Goal: Use online tool/utility: Utilize a website feature to perform a specific function

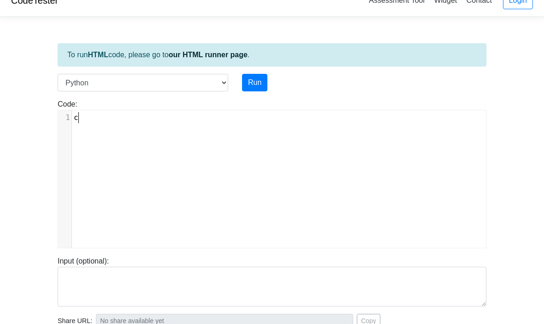
scroll to position [5, 0]
type textarea "cla"
type textarea "ass kernel :"
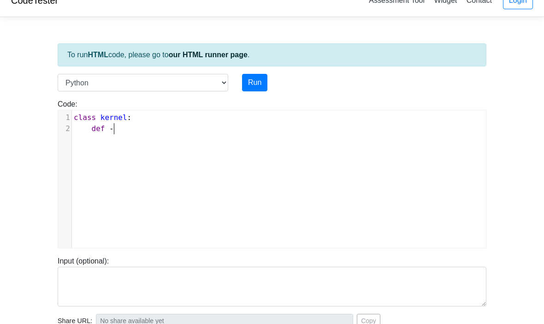
type textarea "def --"
type textarea "__init__{self"
type textarea "(self) ::"
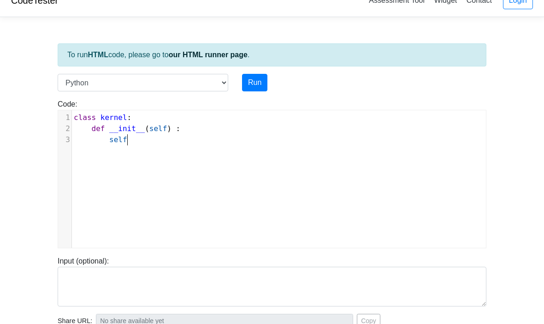
scroll to position [5, 22]
type textarea "[DOMAIN_NAME]"
type textarea "."
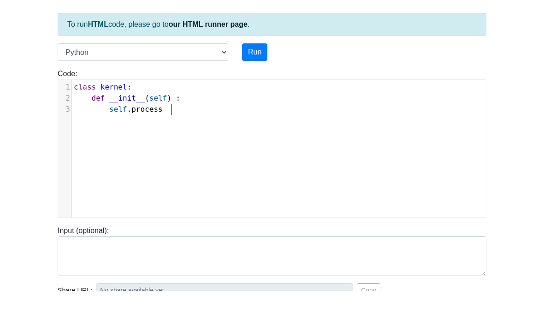
scroll to position [5, 40]
type textarea "process ="
type textarea "ses = []"
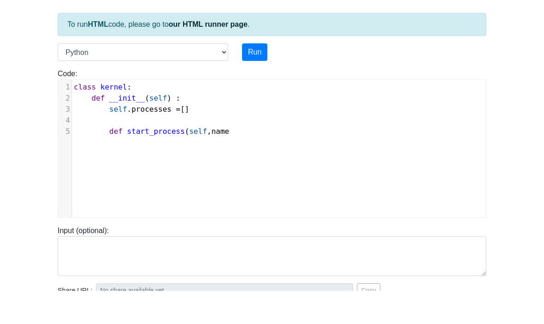
type textarea "def start_process(self, name)"
type textarea ":"
type textarea "self"
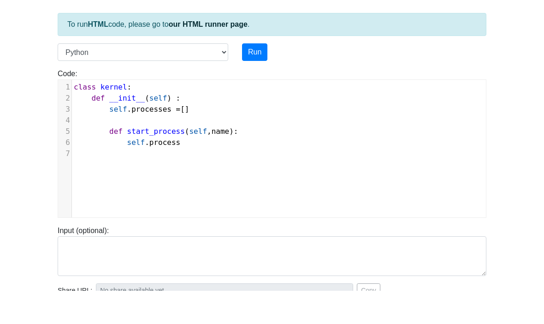
type textarea ".process"
type textarea "h"
type textarea "(self, name):"
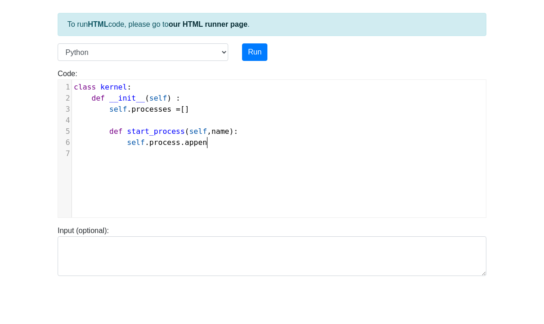
scroll to position [5, 31]
type textarea ".append(name)"
type textarea "print(f""
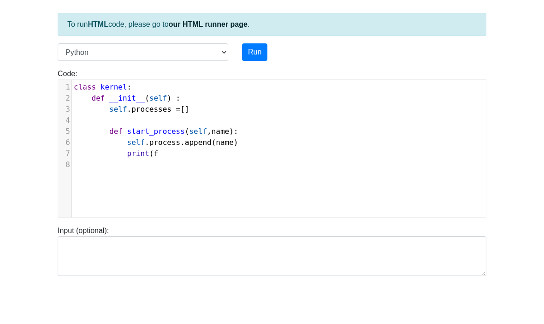
type textarea "l"
type textarea """
type textarea "[Kernel] Processes '"
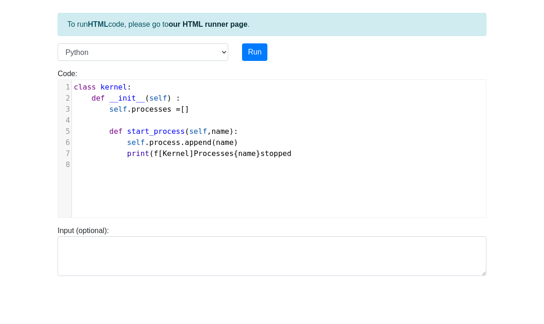
scroll to position [5, 71]
type textarea "{name} stopped)"
click at [512, 130] on body "CodeTester Assessment Tool Widget Contact Login To run HTML code, please go to …" at bounding box center [272, 246] width 544 height 492
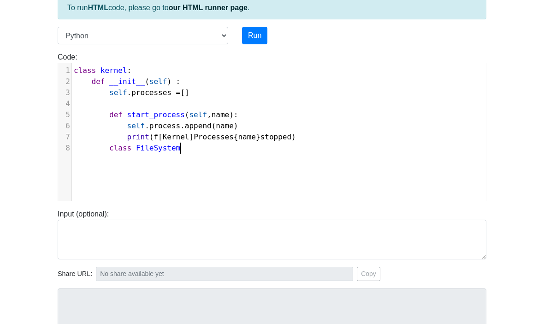
scroll to position [5, 75]
type textarea "class FileSystem :"
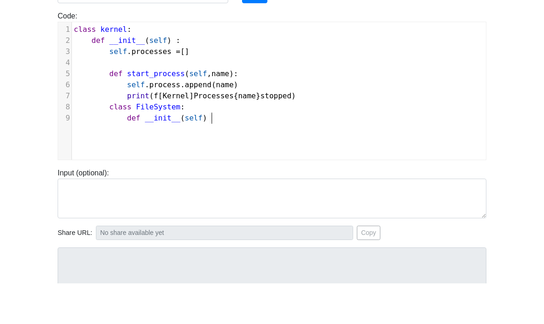
scroll to position [5, 84]
type textarea "def __init__(self) :"
type textarea "self.file"
type textarea "es = {}"
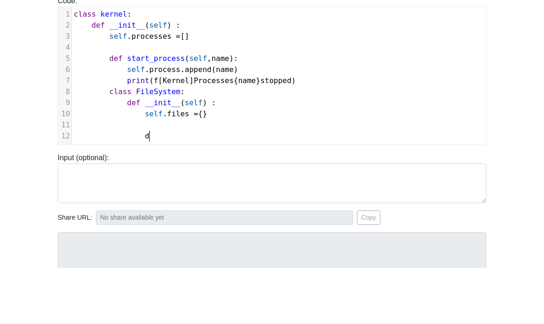
scroll to position [5, 9]
type textarea "def"
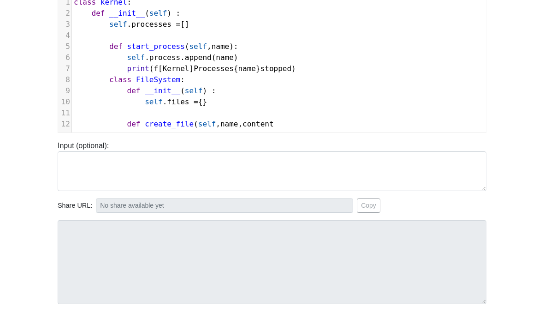
scroll to position [5, 160]
type textarea "def create_file(self, name, content):"
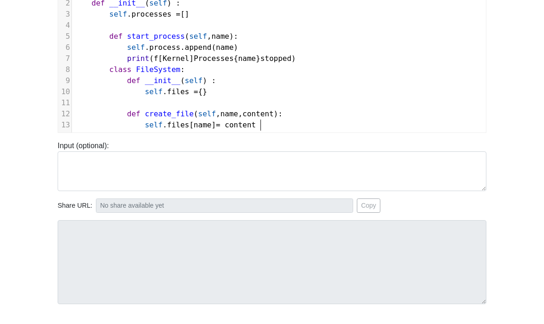
scroll to position [5, 115]
type textarea "self.files[name] = content"
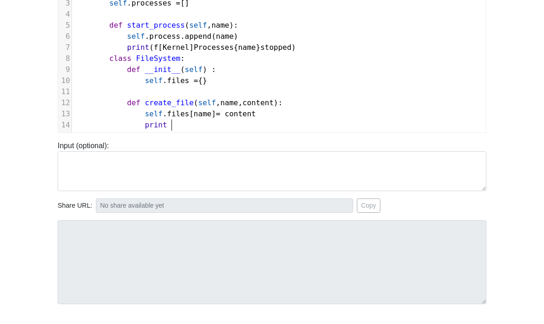
scroll to position [5, 26]
type textarea "print ("
type textarea "(f""
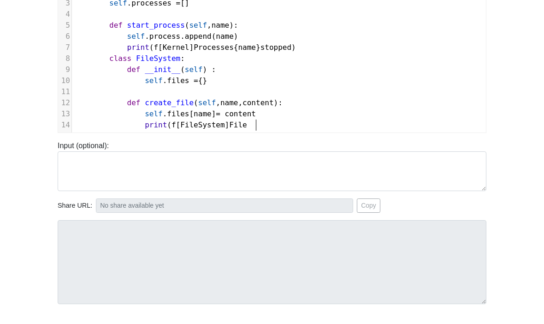
type textarea "[FileSystem] File"
type textarea "{name} created. )"
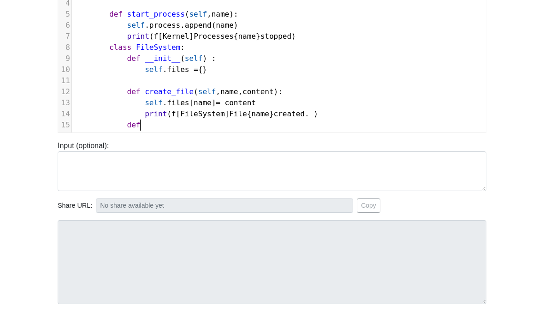
scroll to position [5, 18]
type textarea "def rwad"
type textarea "ead_file(self, name):"
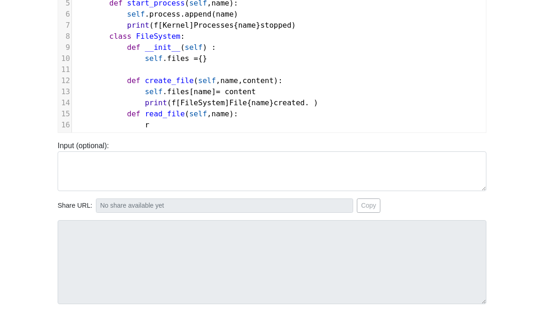
scroll to position [5, 9]
type textarea "retue"
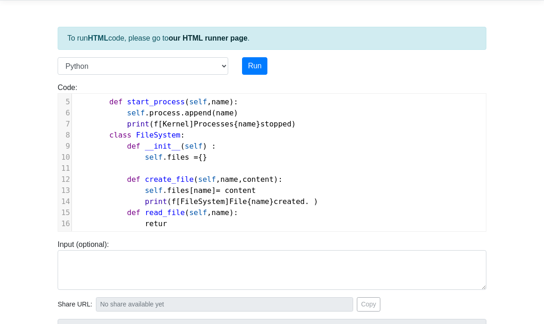
scroll to position [0, 0]
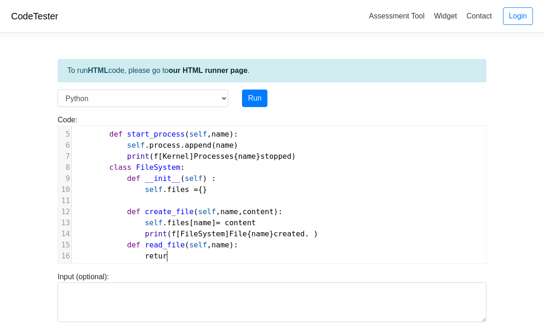
type textarea "r"
click at [522, 84] on body "CodeTester Assessment Tool Widget Contact Login To run HTML code, please go to …" at bounding box center [272, 246] width 544 height 492
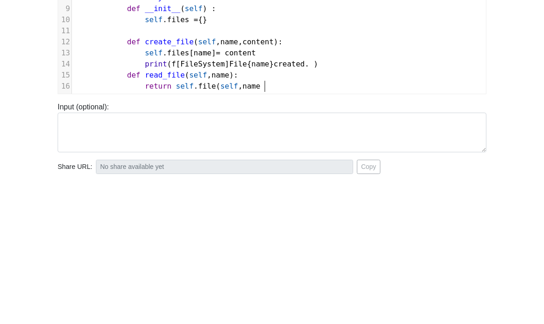
scroll to position [5, 102]
type textarea "n self.file(self, name):"
type textarea "s.get ("
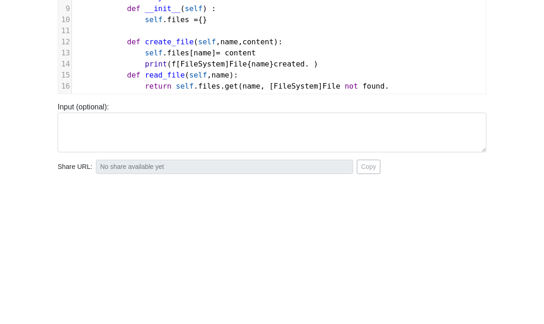
type textarea "(name, [FileSystem] File not found. )"
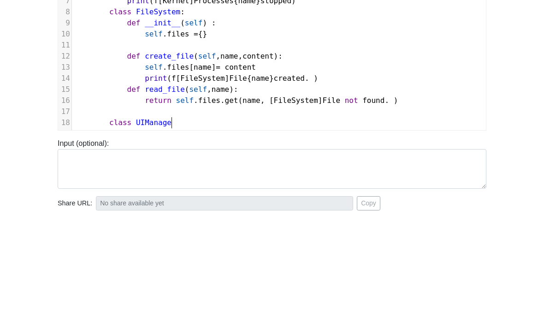
scroll to position [5, 66]
type textarea "class UIManager:"
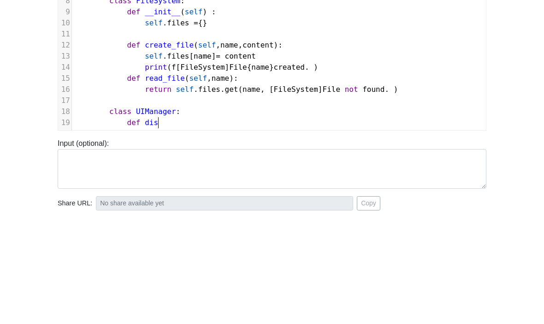
scroll to position [5, 31]
type textarea "def dispal"
type textarea "lay_home_screen(self):"
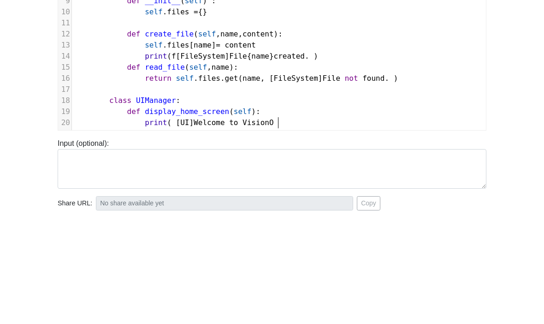
scroll to position [5, 137]
type textarea "print( [UI] Welcome to VisionOS )"
type textarea ")"
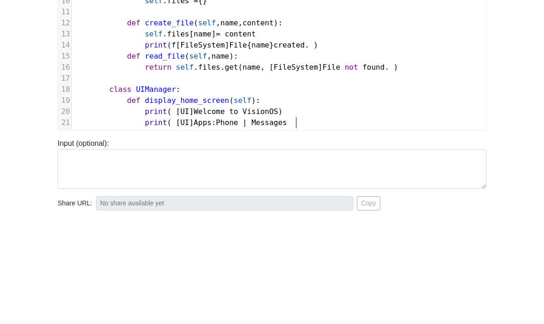
scroll to position [5, 155]
type textarea "print( [UI] Apps: Phone | Messages |"
type textarea "x"
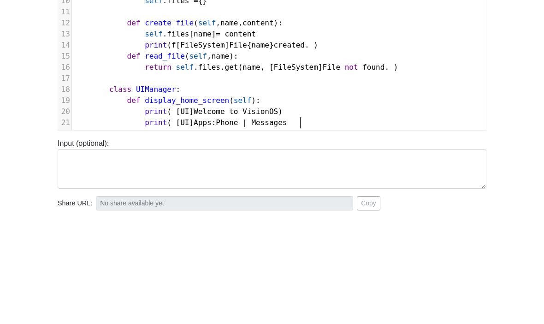
type textarea "|"
type textarea "| Settings"
type textarea ")"
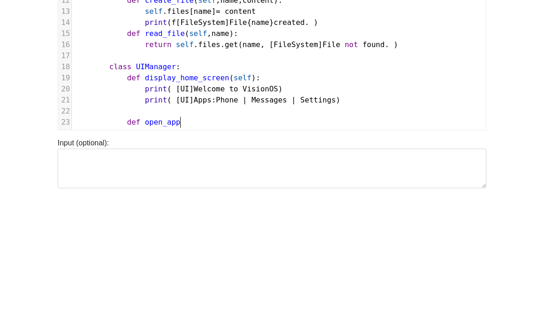
scroll to position [5, 54]
type textarea "def open_app("
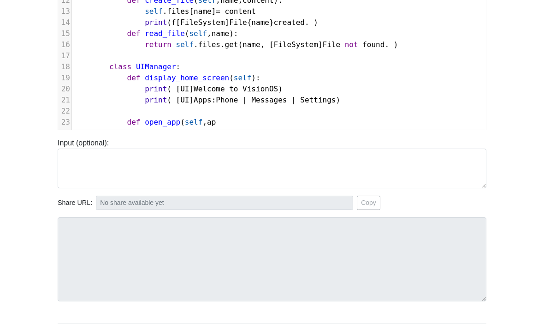
scroll to position [5, 40]
type textarea "self, apps"
type textarea "_name):"
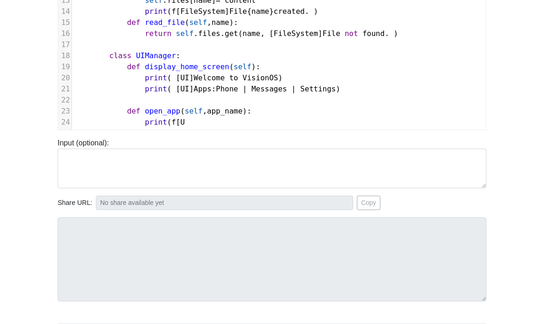
scroll to position [5, 49]
type textarea "print(f [UI]"
type textarea "Opening {app_name} ... )"
click at [506, 147] on body "CodeTester Assessment Tool Widget Contact Login To run HTML code, please go to …" at bounding box center [272, 112] width 544 height 492
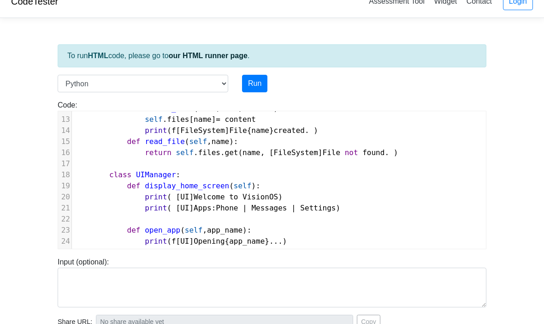
scroll to position [132, 0]
